Goal: Information Seeking & Learning: Understand process/instructions

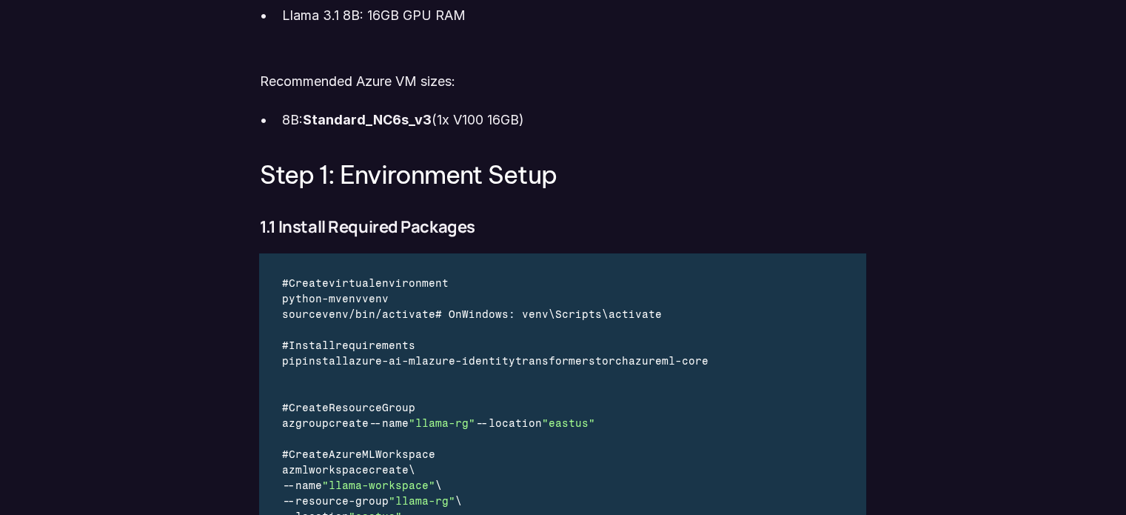
scroll to position [1185, 0]
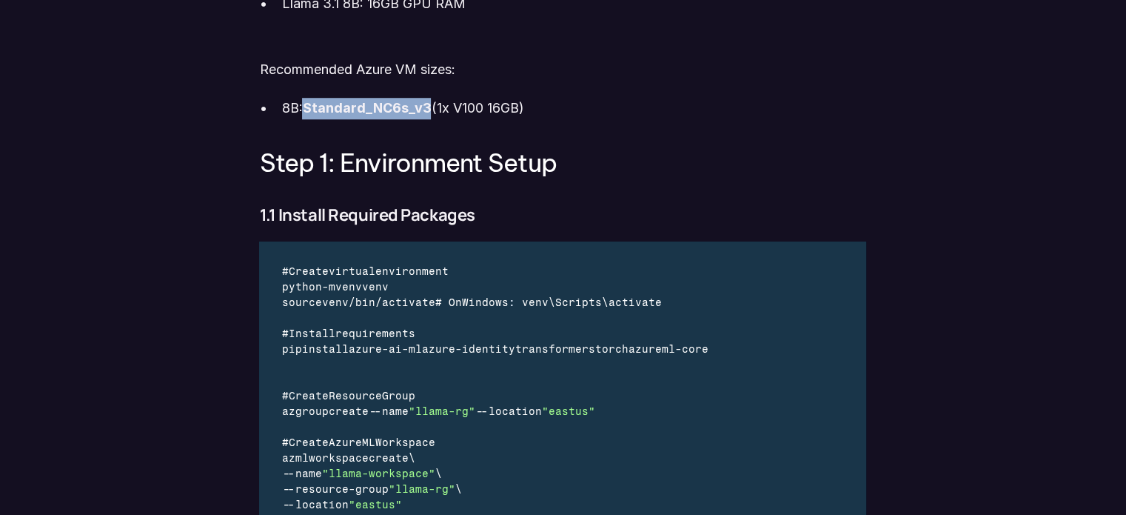
drag, startPoint x: 305, startPoint y: 106, endPoint x: 432, endPoint y: 100, distance: 126.8
click at [432, 100] on p "8B: Standard_NC6s_v3 (1x V100 16GB)" at bounding box center [573, 108] width 585 height 21
click at [296, 110] on p "8B: Standard_NC6s_v3 (1x V100 16GB)" at bounding box center [573, 108] width 585 height 21
drag, startPoint x: 276, startPoint y: 103, endPoint x: 526, endPoint y: 113, distance: 249.7
click at [531, 113] on ul "8B: Standard_NC6s_v3 (1x V100 16GB)" at bounding box center [562, 108] width 607 height 21
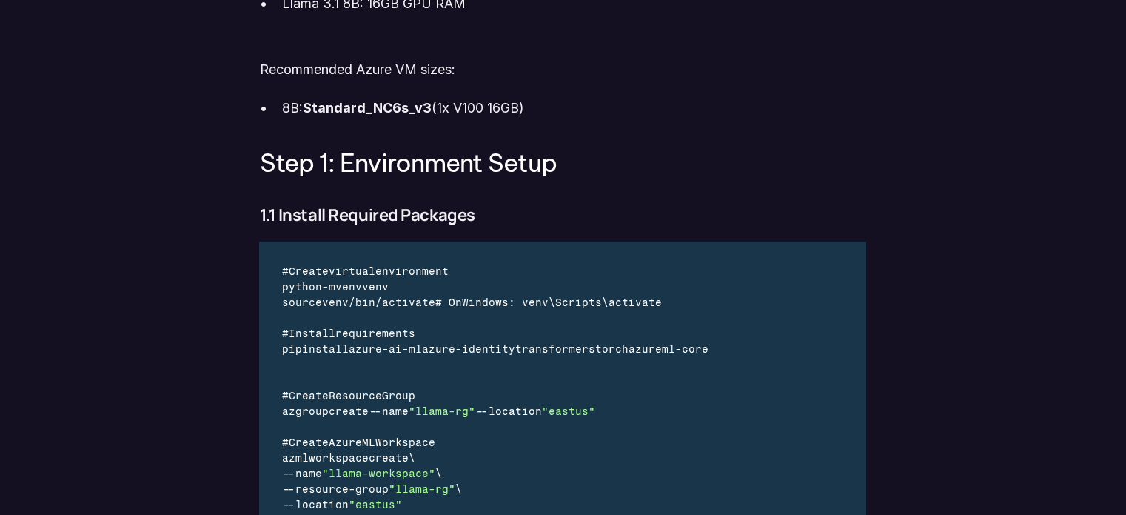
drag, startPoint x: 308, startPoint y: 108, endPoint x: 432, endPoint y: 107, distance: 124.4
click at [432, 107] on p "8B: Standard_NC6s_v3 (1x V100 16GB)" at bounding box center [573, 108] width 585 height 21
copy strong "Standard_NC6s_v3"
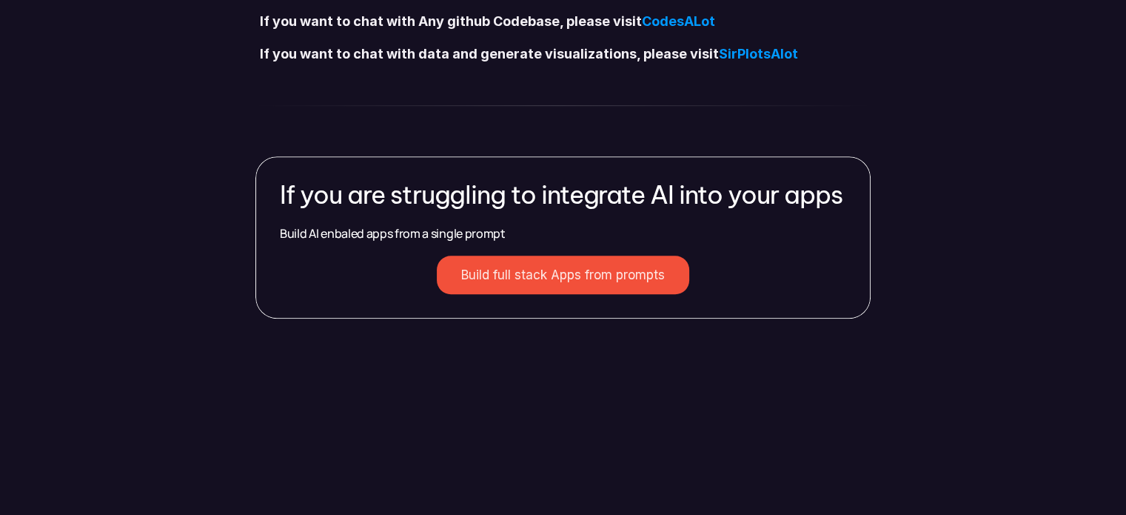
scroll to position [6664, 0]
